Goal: Navigation & Orientation: Find specific page/section

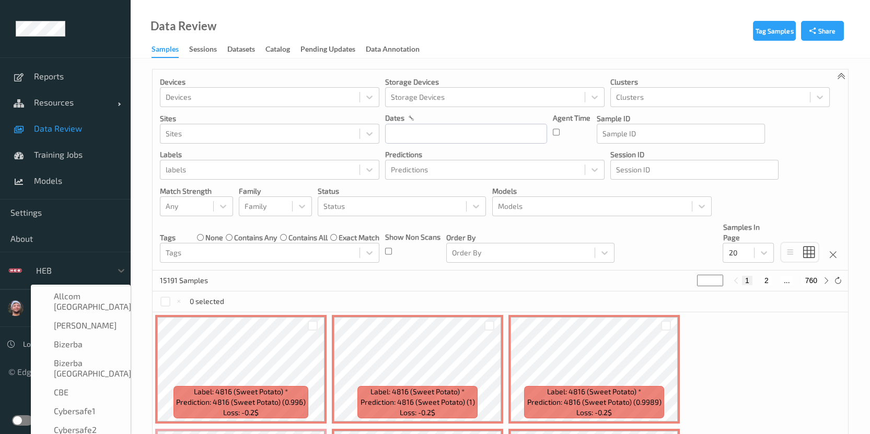
click at [72, 275] on div at bounding box center [71, 271] width 71 height 13
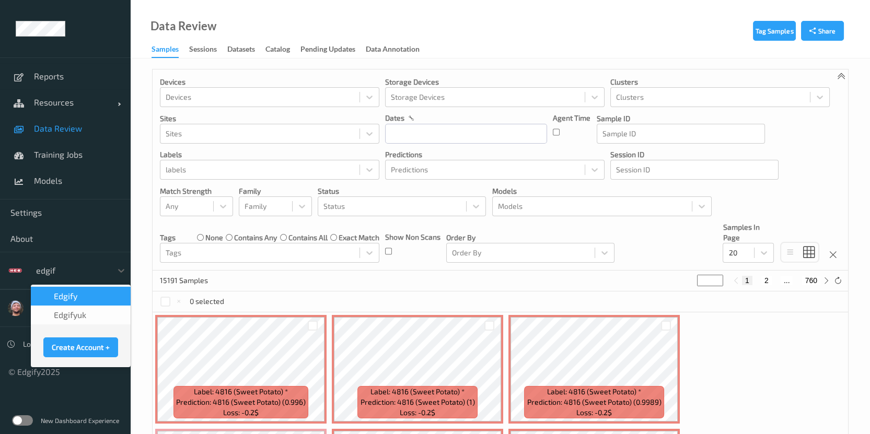
type input "edgify"
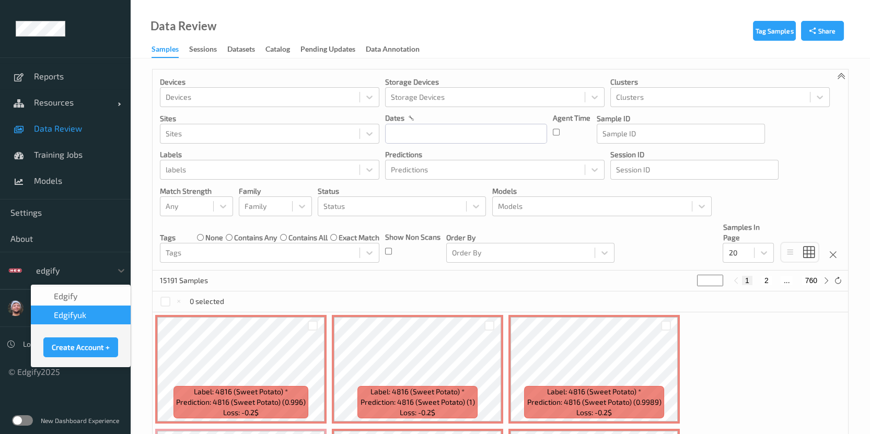
click at [88, 314] on div "edgifyuk" at bounding box center [80, 315] width 87 height 10
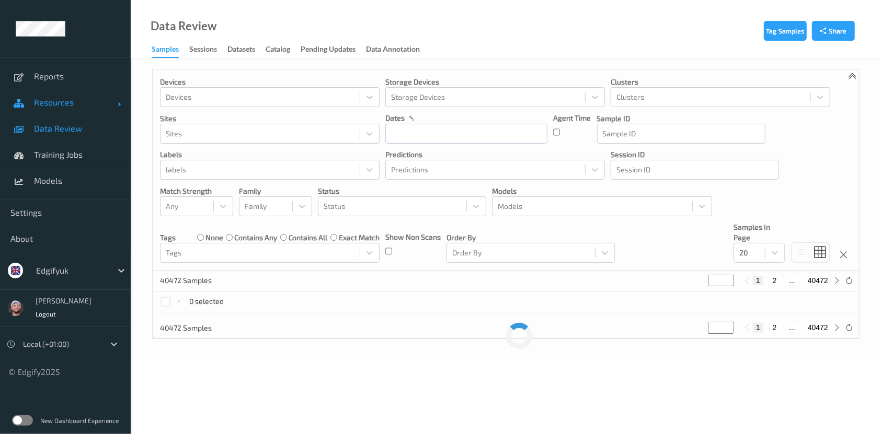
click at [89, 108] on link "Resources" at bounding box center [65, 102] width 131 height 26
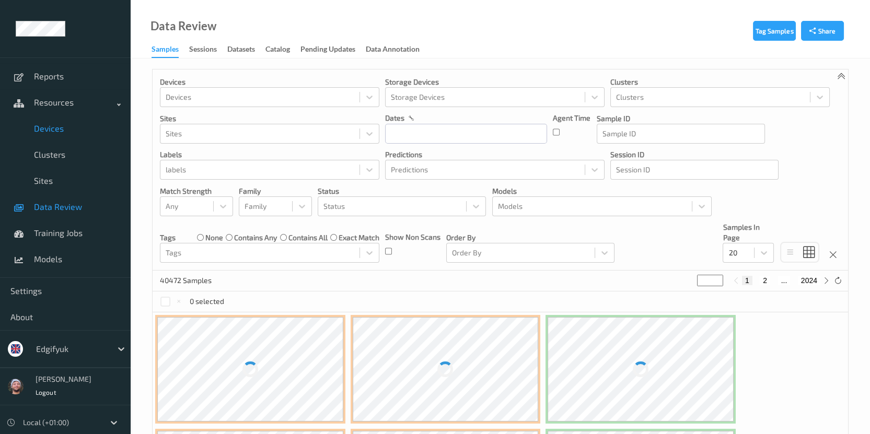
click at [72, 125] on span "Devices" at bounding box center [77, 128] width 86 height 10
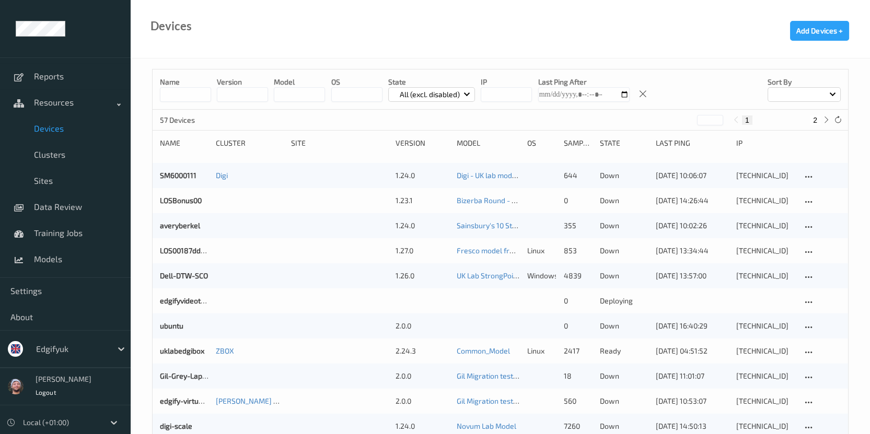
click at [175, 94] on input at bounding box center [185, 94] width 51 height 15
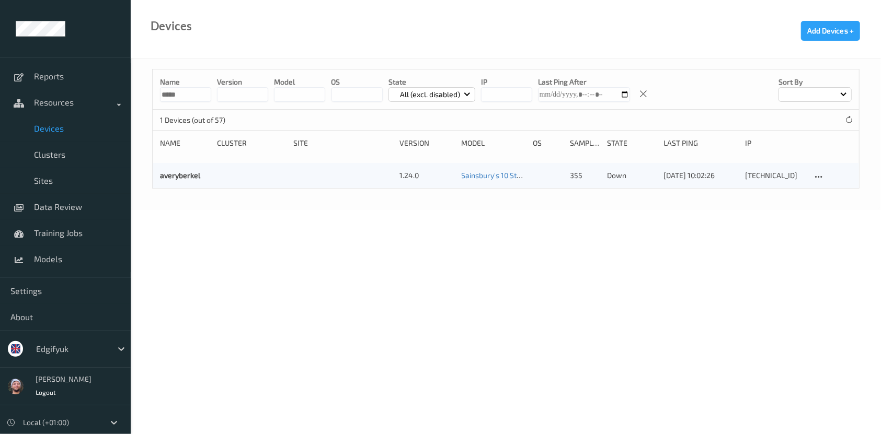
type input "*****"
click at [418, 235] on body "Reports Resources Devices Clusters Sites Data Review Training Jobs Models Setti…" at bounding box center [440, 217] width 881 height 434
click at [174, 174] on link "averyberkel" at bounding box center [180, 175] width 40 height 9
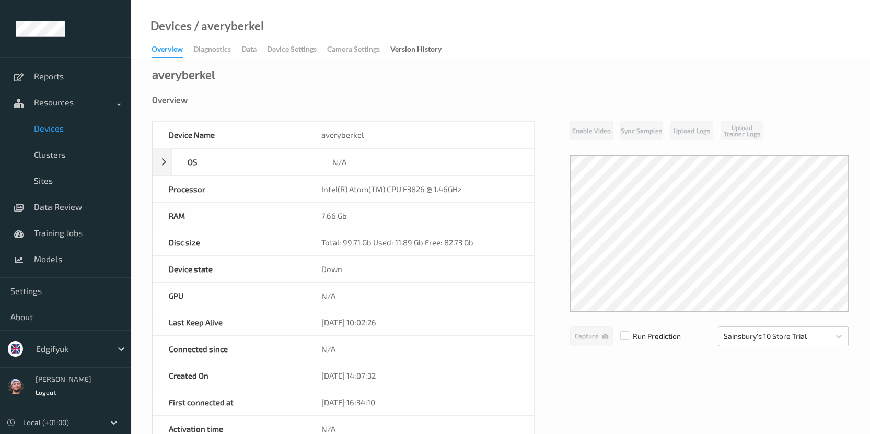
click at [79, 131] on span "Devices" at bounding box center [77, 128] width 86 height 10
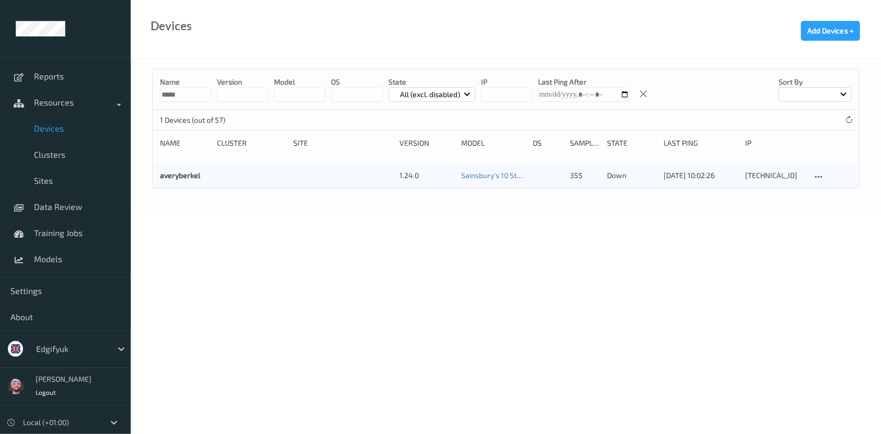
click at [183, 94] on input "*****" at bounding box center [185, 94] width 51 height 15
type input "***"
click at [440, 296] on body "Reports Resources Devices Clusters Sites Data Review Training Jobs Models Setti…" at bounding box center [440, 217] width 881 height 434
click at [187, 173] on link "XTIedgifylab" at bounding box center [181, 175] width 42 height 9
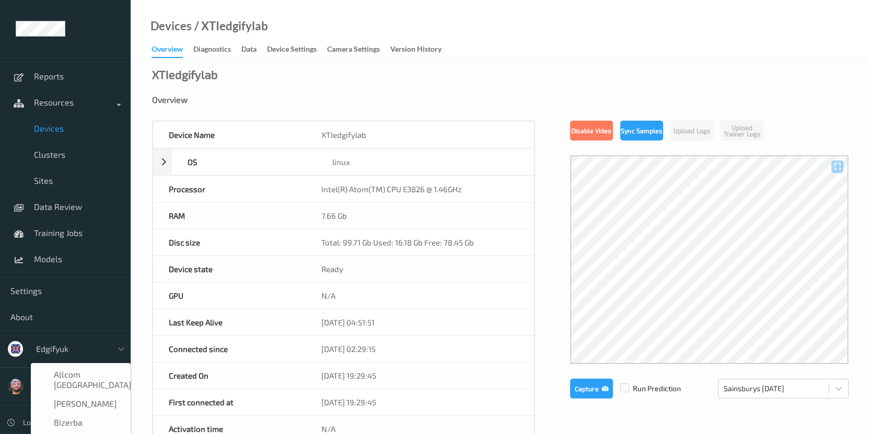
click at [68, 342] on div "edgifyuk" at bounding box center [71, 349] width 81 height 17
type input "sains"
